Goal: Navigation & Orientation: Find specific page/section

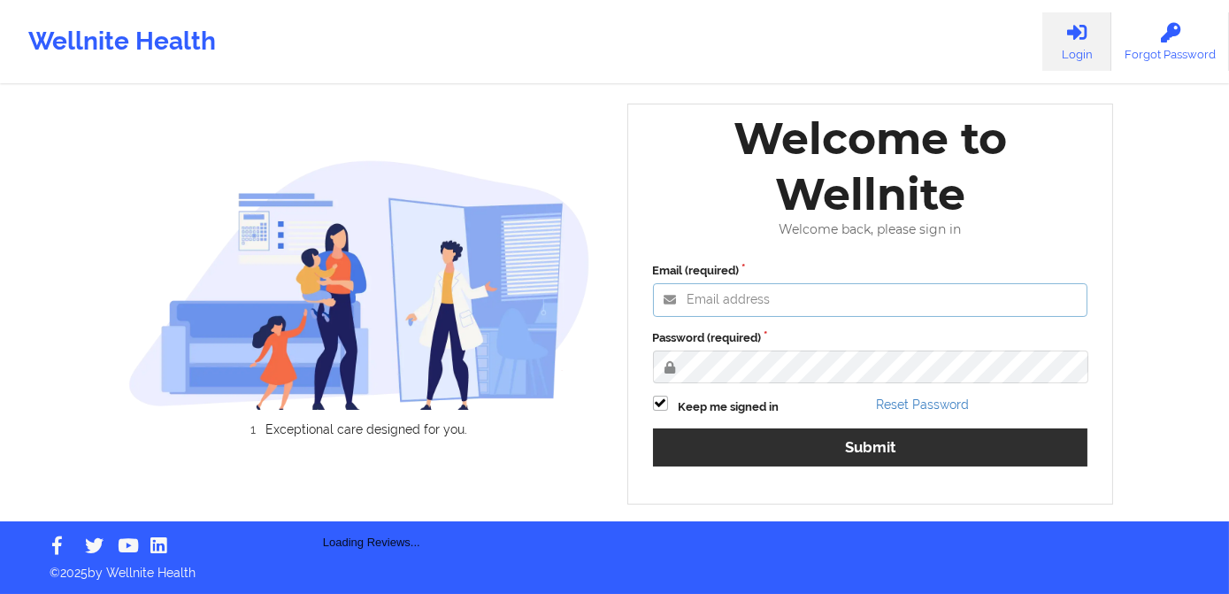
type input "[PERSON_NAME][EMAIL_ADDRESS][DOMAIN_NAME]"
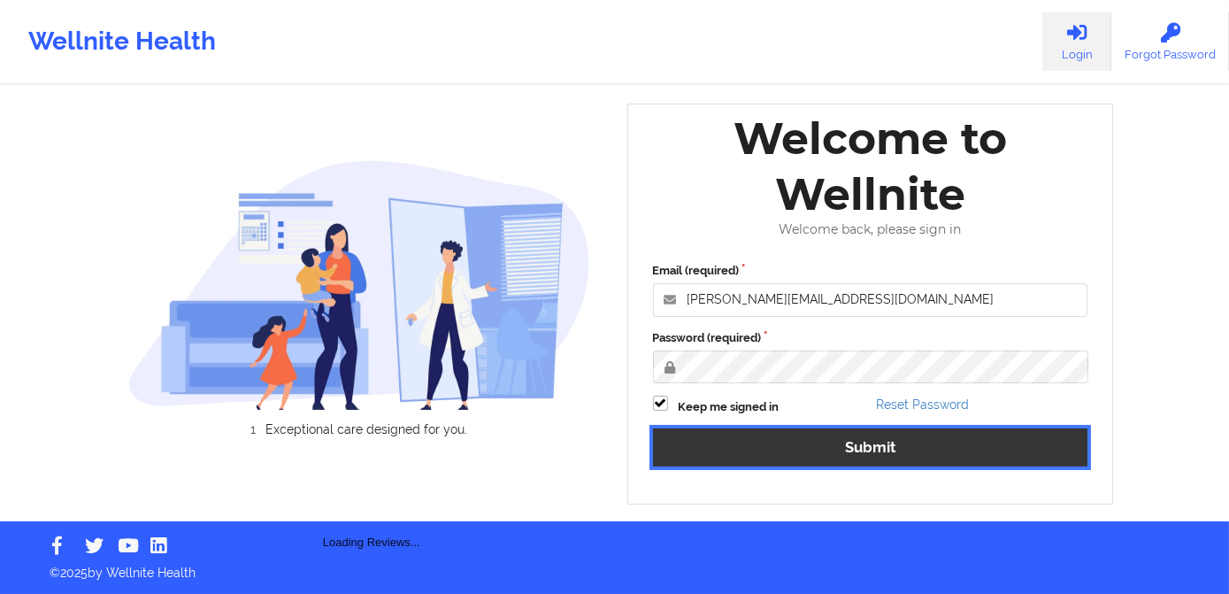
click at [788, 442] on button "Submit" at bounding box center [870, 447] width 435 height 38
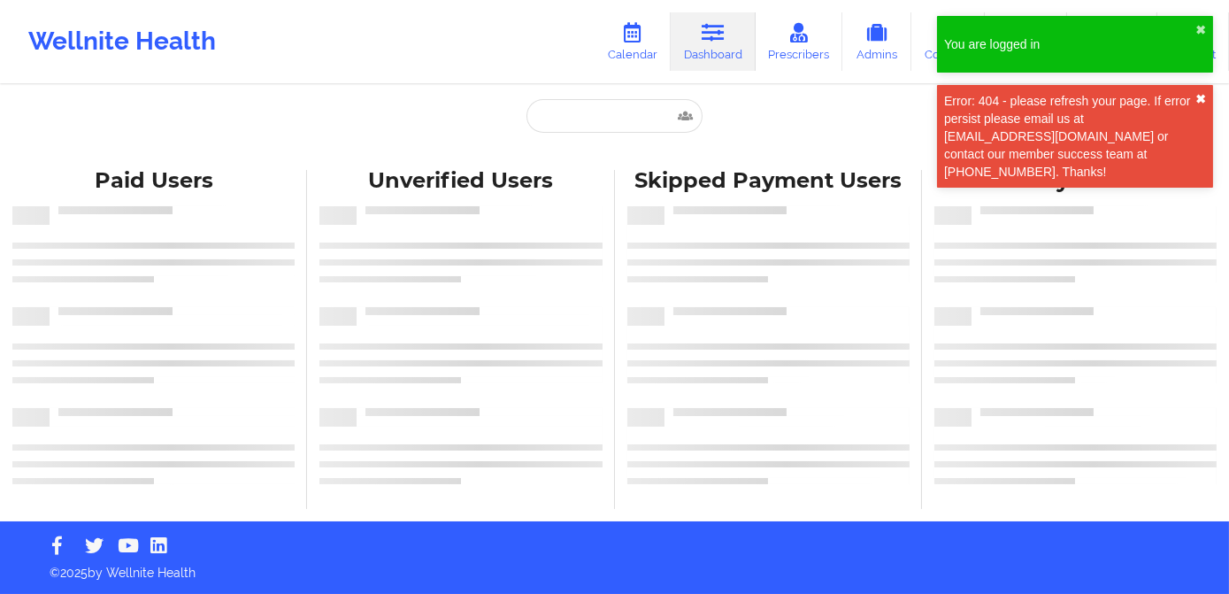
click at [1200, 96] on button "✖︎" at bounding box center [1200, 99] width 11 height 14
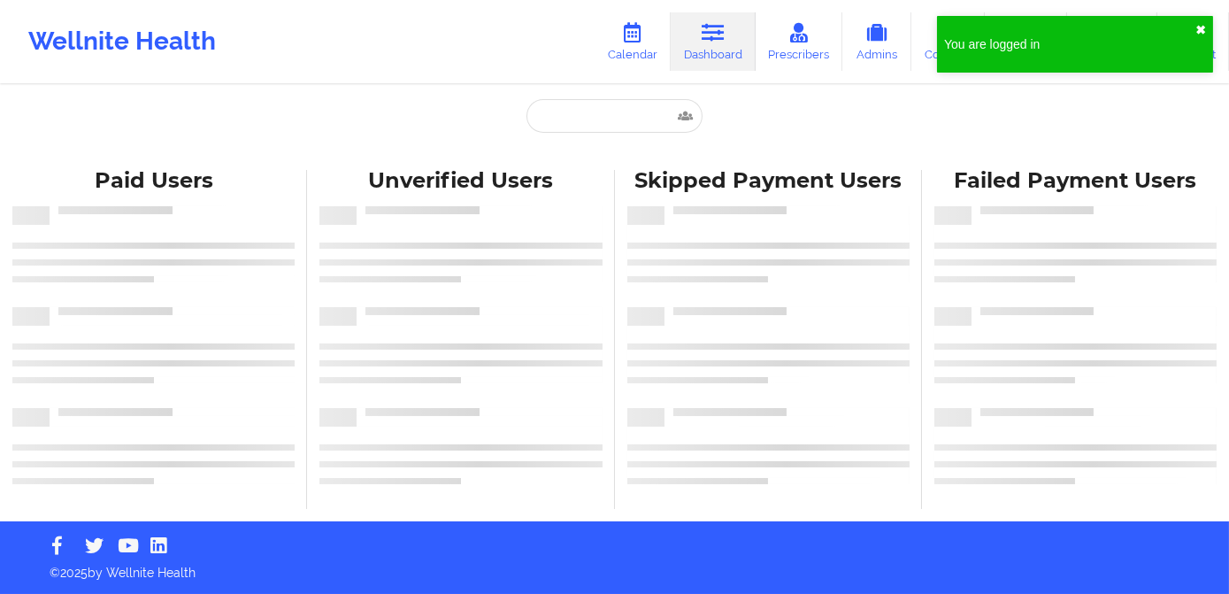
click at [1201, 23] on button "✖︎" at bounding box center [1200, 30] width 11 height 14
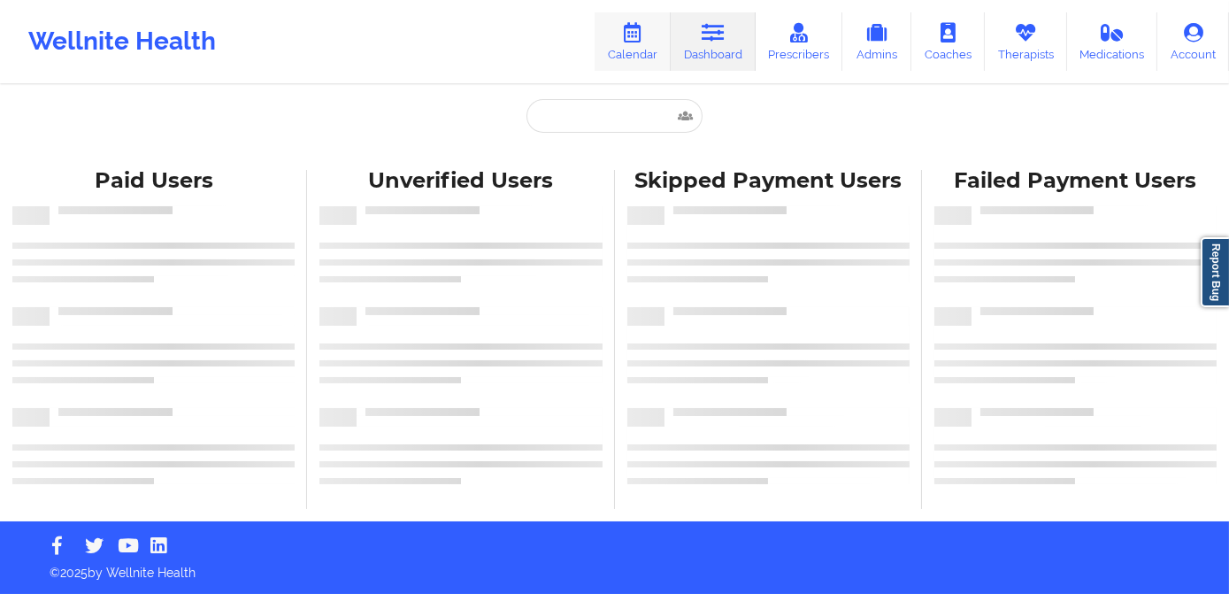
click at [632, 60] on link "Calendar" at bounding box center [633, 41] width 76 height 58
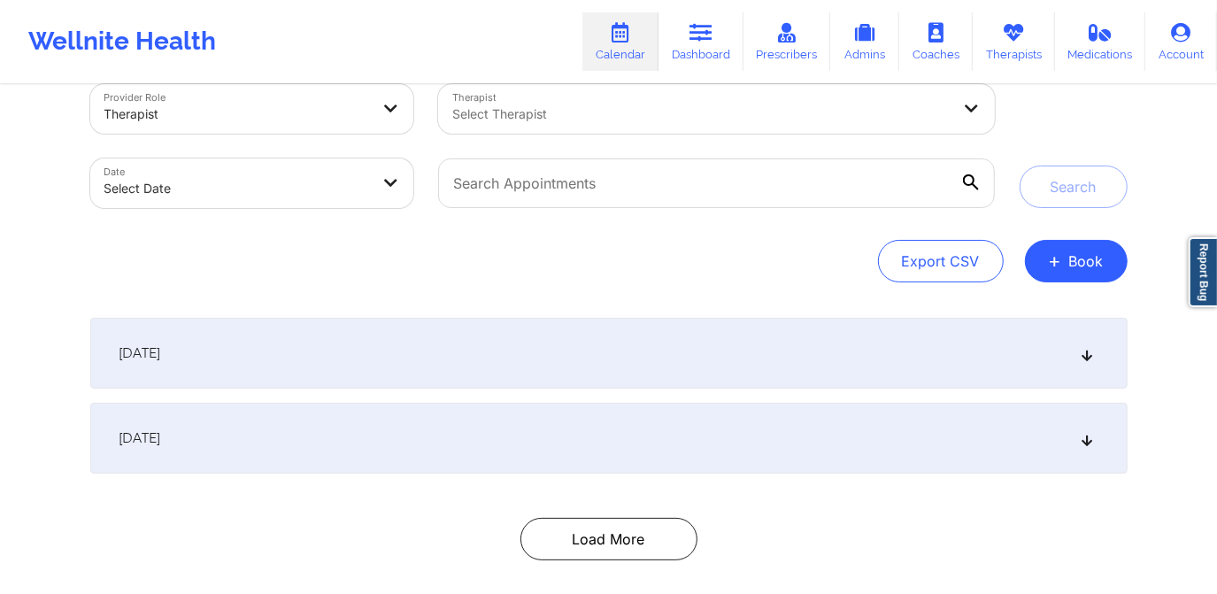
scroll to position [117, 0]
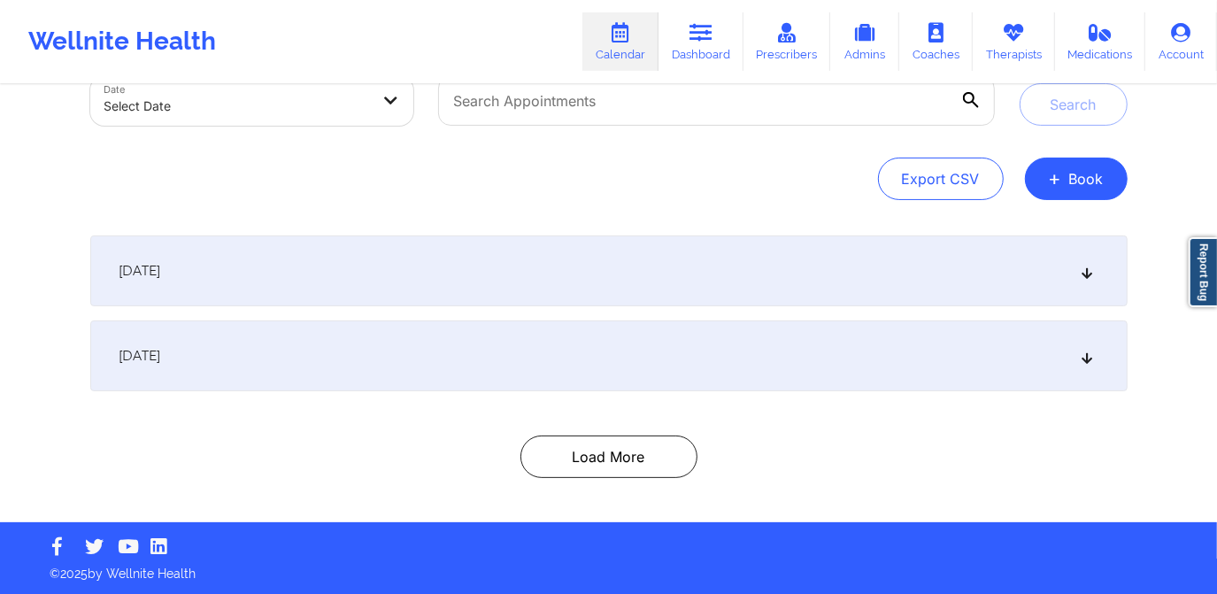
click at [458, 296] on div "[DATE]" at bounding box center [608, 270] width 1037 height 71
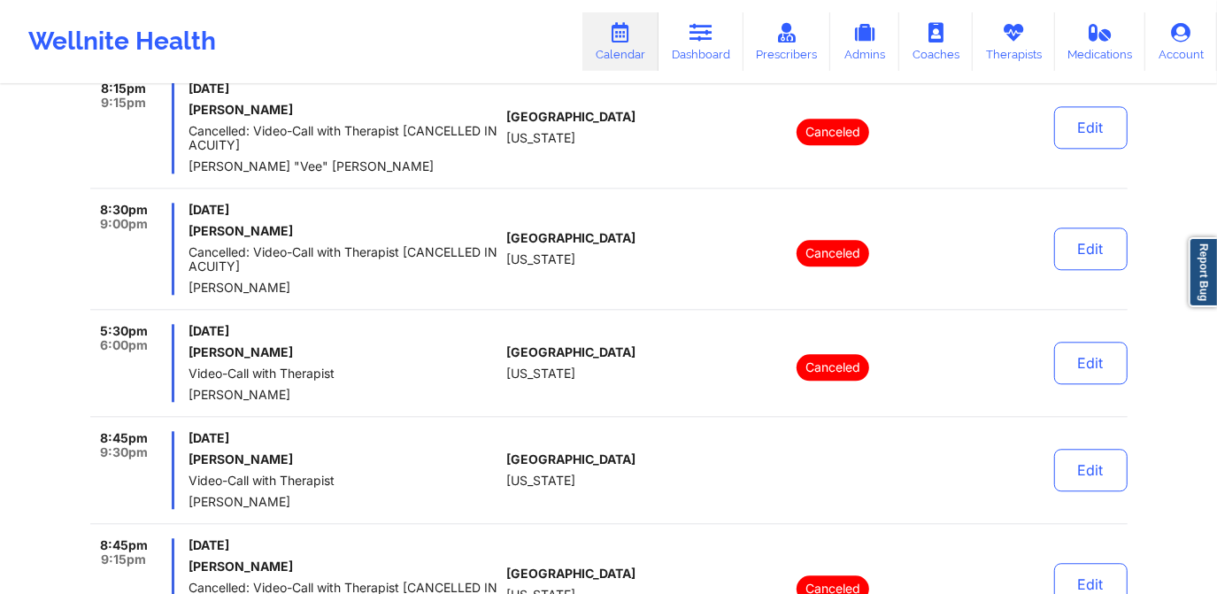
scroll to position [2771, 0]
